Goal: Transaction & Acquisition: Purchase product/service

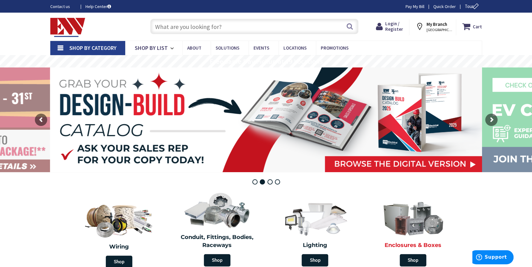
click at [407, 225] on img at bounding box center [412, 217] width 71 height 41
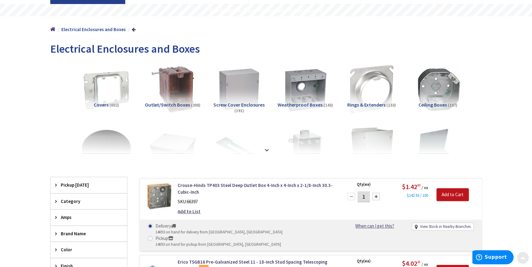
scroll to position [56, 0]
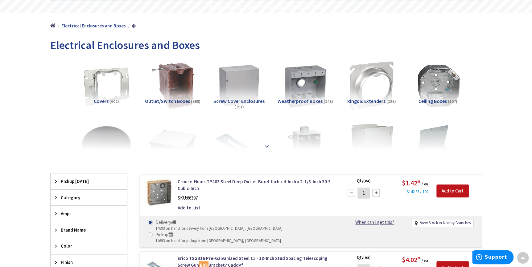
click at [268, 143] on strong at bounding box center [266, 146] width 7 height 7
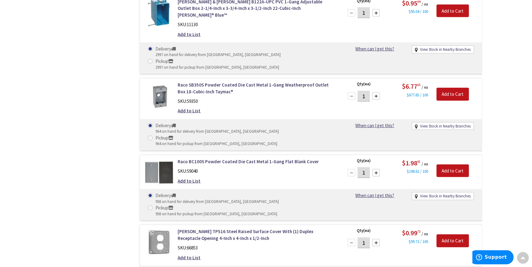
scroll to position [1774, 0]
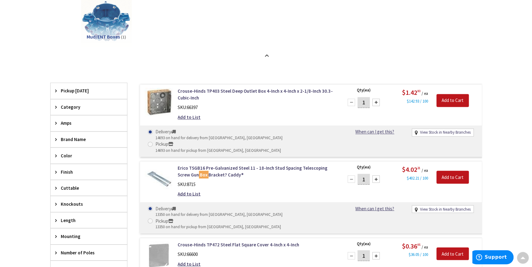
scroll to position [420, 0]
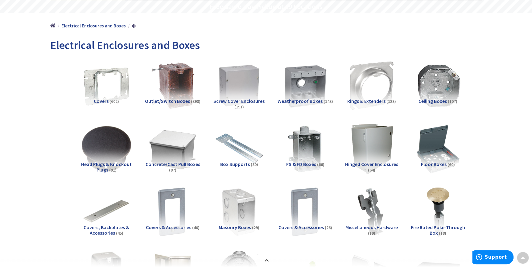
scroll to position [0, 0]
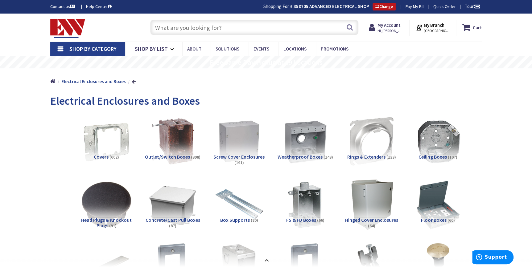
click at [132, 82] on link at bounding box center [134, 81] width 4 height 5
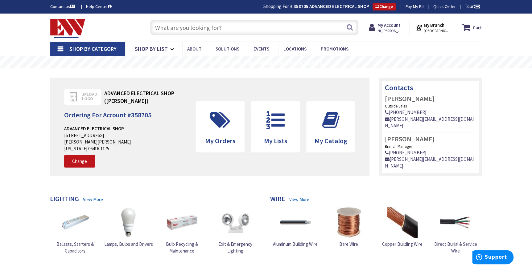
click at [61, 49] on link "Shop By Category" at bounding box center [87, 49] width 75 height 14
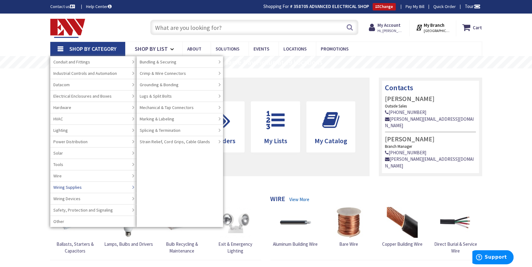
click at [83, 194] on link "Wiring Devices" at bounding box center [93, 198] width 86 height 11
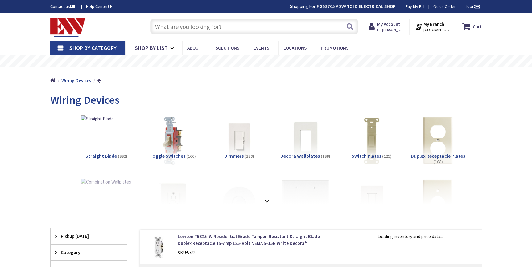
click at [185, 28] on input "text" at bounding box center [254, 26] width 208 height 15
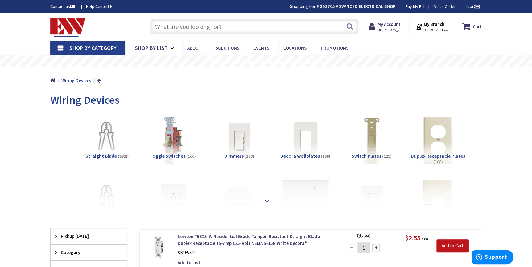
click at [264, 199] on strong at bounding box center [266, 201] width 7 height 7
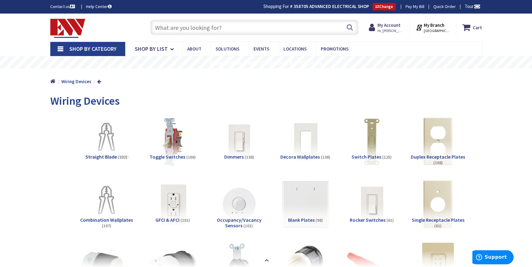
click at [209, 26] on input "text" at bounding box center [254, 27] width 208 height 15
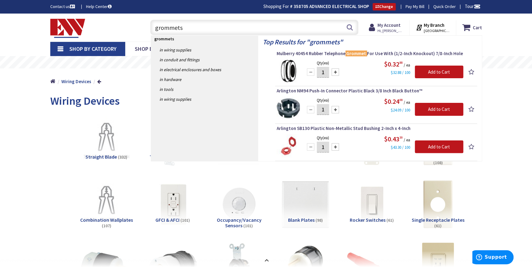
click at [155, 29] on input "grommets" at bounding box center [254, 27] width 208 height 15
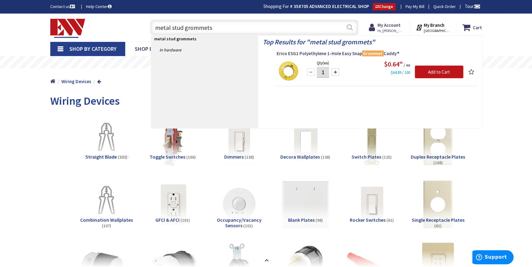
type input "metal stud grommets"
click at [350, 27] on button "Search" at bounding box center [350, 27] width 8 height 14
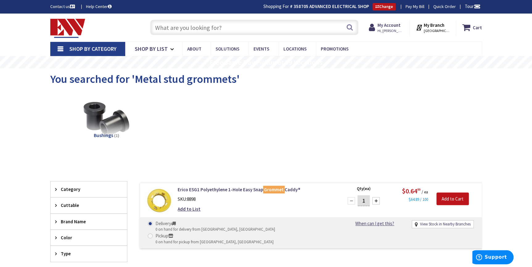
click at [62, 48] on link "Shop By Category" at bounding box center [87, 49] width 75 height 14
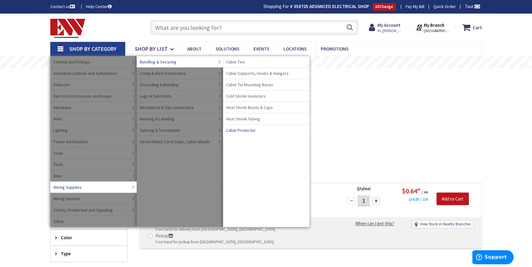
click at [243, 130] on span "Cable Protector" at bounding box center [241, 130] width 30 height 6
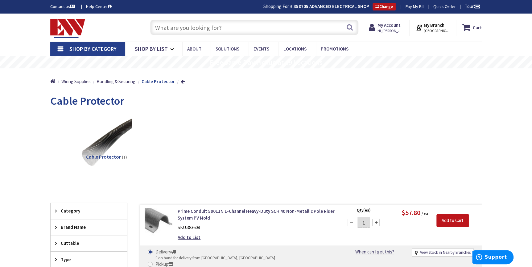
click at [59, 49] on link "Shop By Category" at bounding box center [87, 49] width 75 height 14
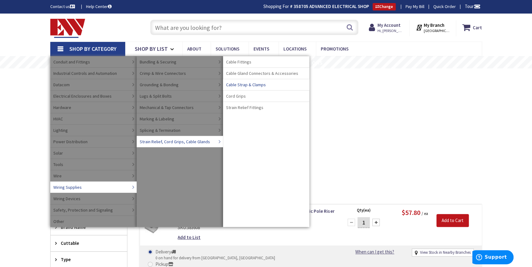
click at [245, 82] on span "Cable Strap & Clamps" at bounding box center [246, 85] width 40 height 6
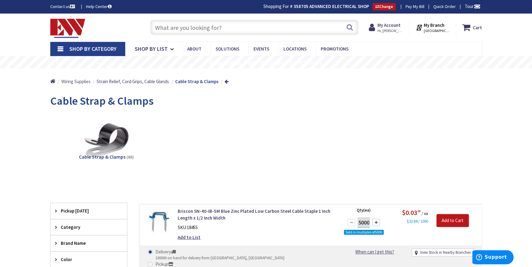
click at [82, 83] on span "Wiring Supplies" at bounding box center [75, 82] width 29 height 6
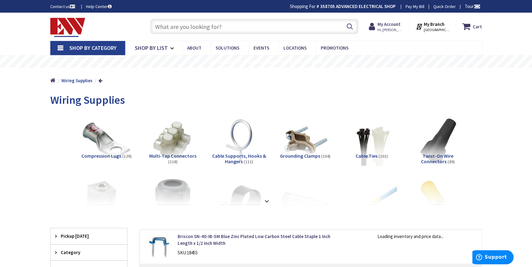
click at [266, 203] on strong at bounding box center [266, 201] width 7 height 7
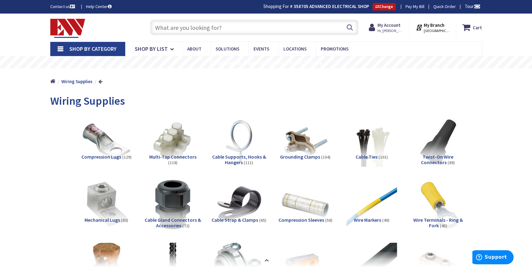
click at [100, 81] on link at bounding box center [100, 81] width 4 height 5
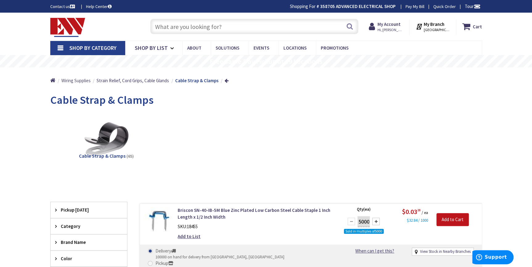
click at [73, 80] on span "Wiring Supplies" at bounding box center [75, 81] width 29 height 6
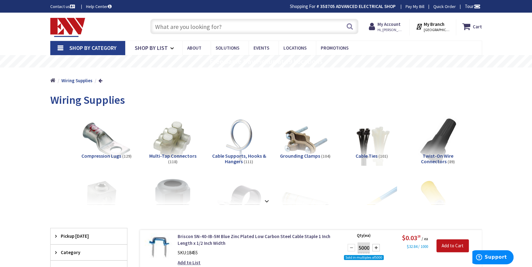
click at [55, 81] on link "Home" at bounding box center [52, 81] width 5 height 8
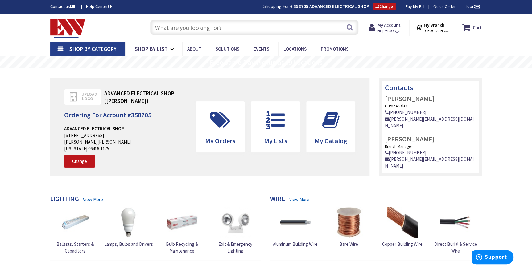
click at [62, 45] on link "Shop By Category" at bounding box center [87, 49] width 75 height 14
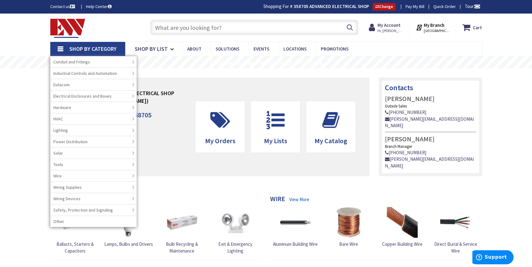
click at [172, 28] on input "text" at bounding box center [254, 27] width 208 height 15
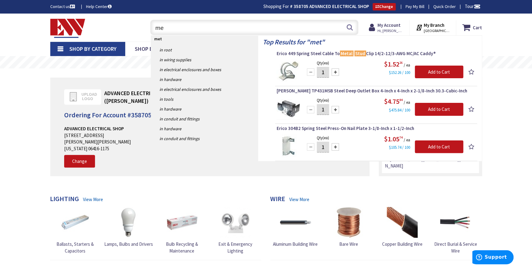
type input "m"
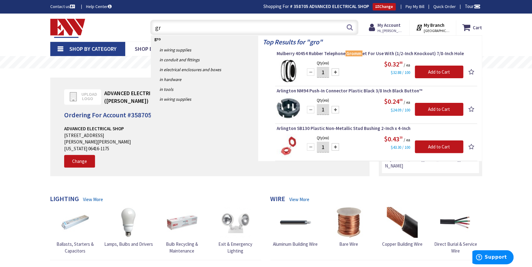
type input "g"
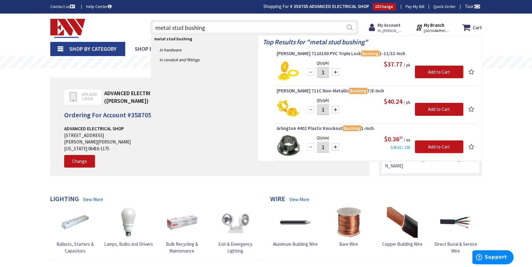
type input "metal stud bushing"
click at [349, 27] on button "Search" at bounding box center [350, 27] width 8 height 14
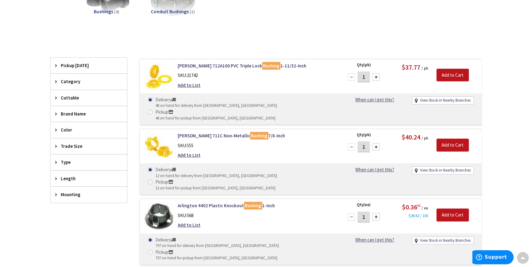
scroll to position [113, 0]
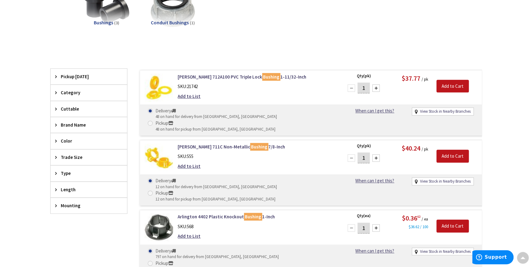
click at [169, 99] on img at bounding box center [159, 88] width 29 height 29
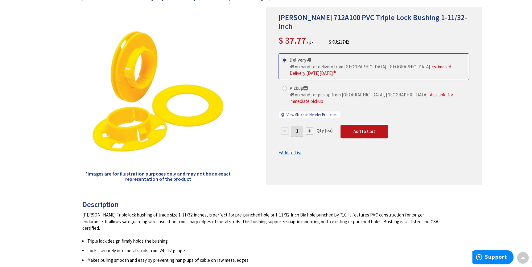
scroll to position [28, 0]
